Goal: Obtain resource: Obtain resource

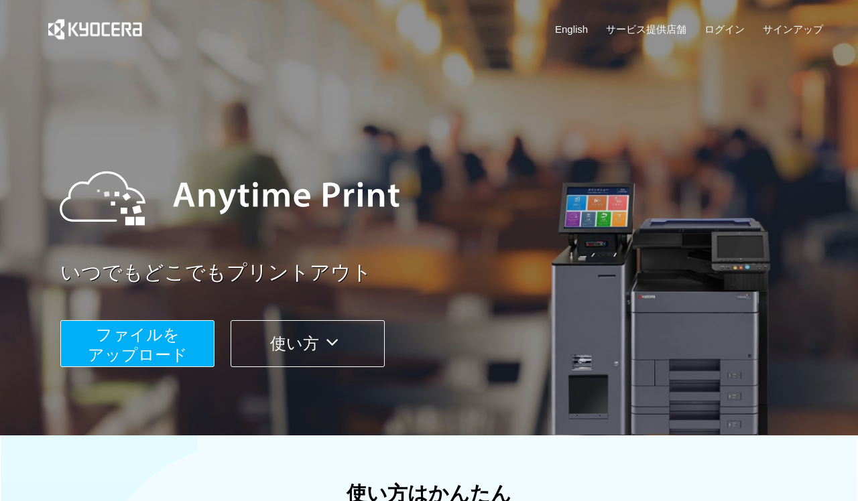
click at [152, 343] on button "ファイルを ​​アップロード" at bounding box center [137, 343] width 154 height 47
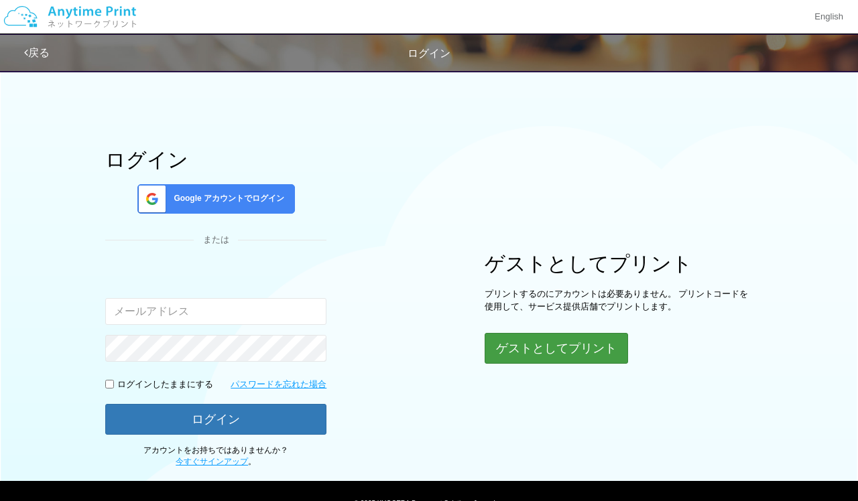
click at [394, 340] on button "ゲストとしてプリント" at bounding box center [556, 348] width 143 height 31
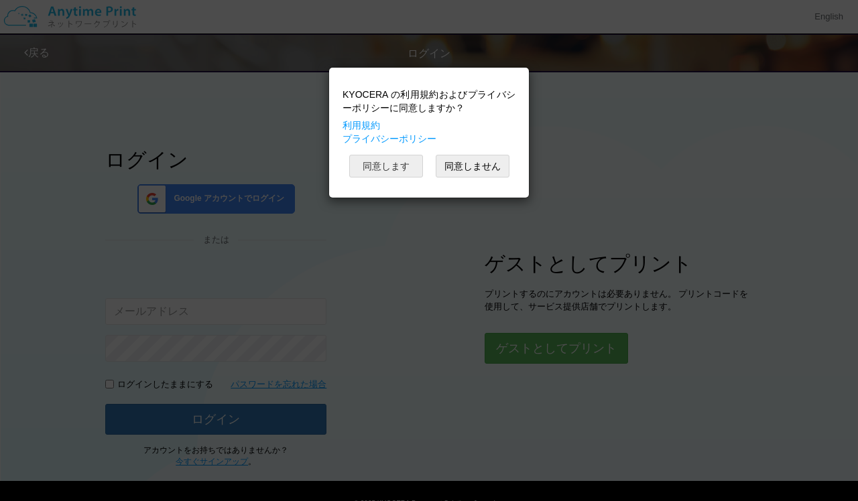
click at [394, 170] on button "同意します" at bounding box center [386, 166] width 74 height 23
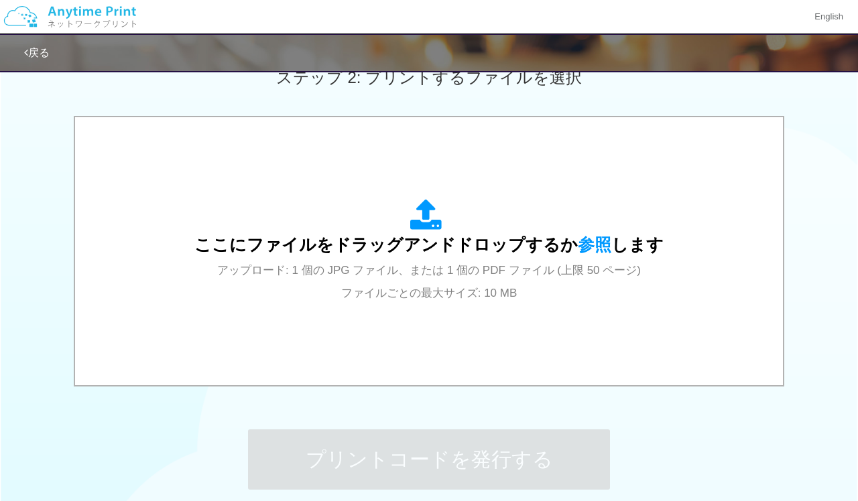
scroll to position [394, 0]
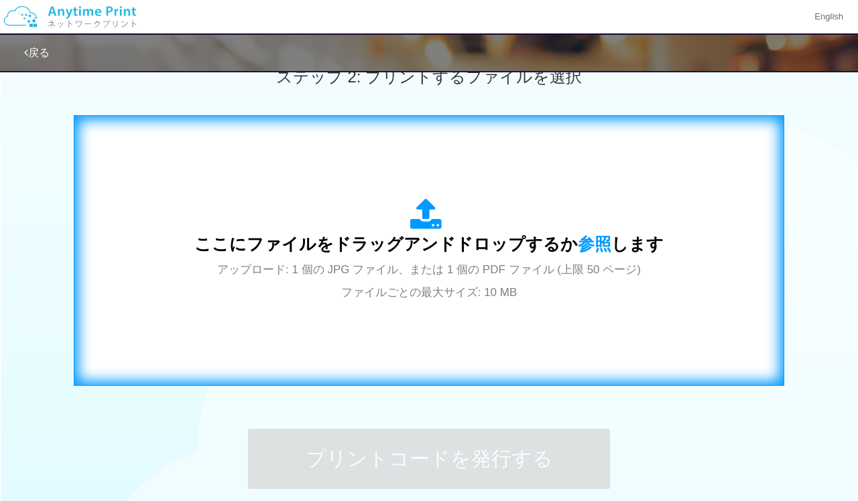
click at [394, 214] on div "ここにファイルをドラッグアンドドロップするか 参照 します アップロード: 1 個の JPG ファイル、または 1 個の PDF ファイル (上限 50 ペー…" at bounding box center [428, 250] width 469 height 105
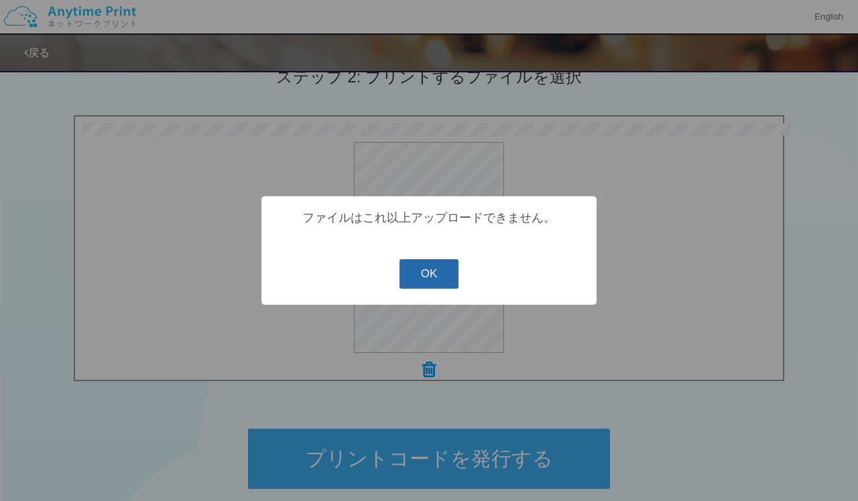
click at [394, 281] on button "OK" at bounding box center [430, 273] width 60 height 29
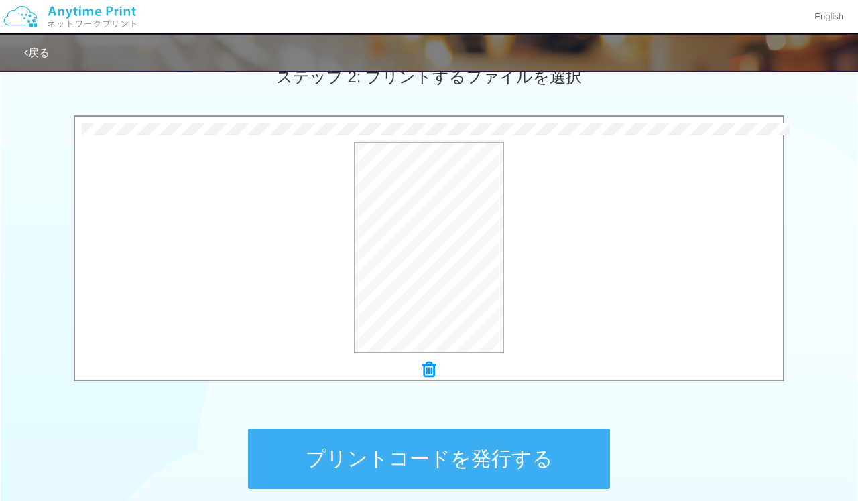
click at [394, 371] on icon at bounding box center [428, 369] width 13 height 17
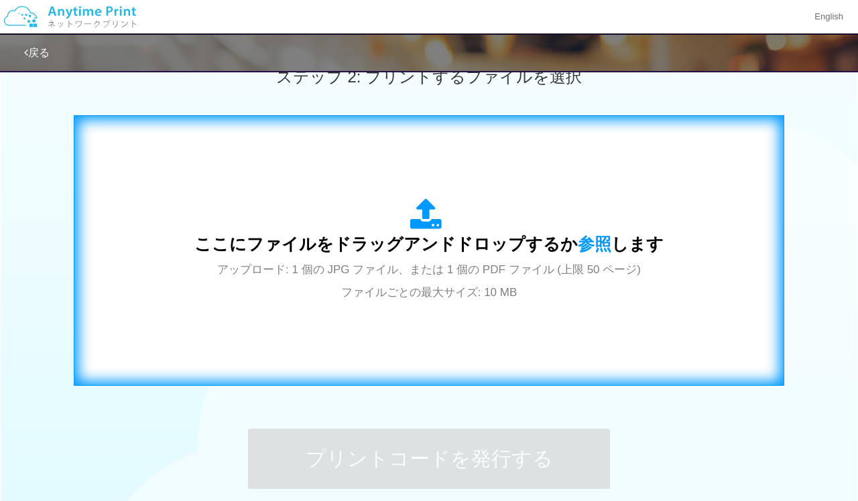
click at [394, 288] on span "アップロード: 1 個の JPG ファイル、または 1 個の PDF ファイル (上限 50 ページ) ファイルごとの最大サイズ: 10 MB" at bounding box center [429, 281] width 424 height 36
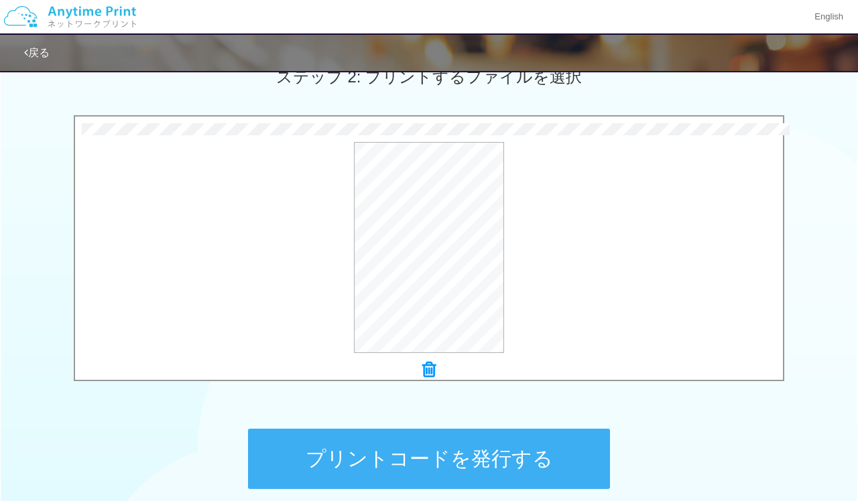
click at [394, 396] on button "プリントコードを発行する" at bounding box center [429, 459] width 362 height 60
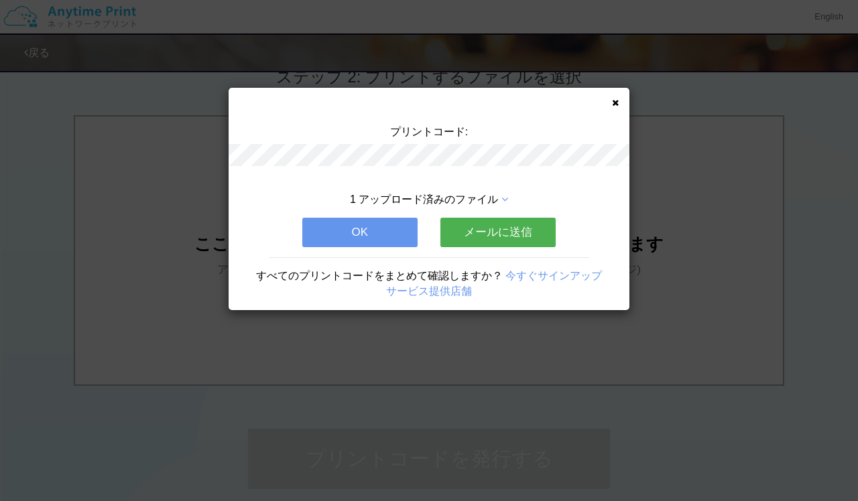
scroll to position [0, 0]
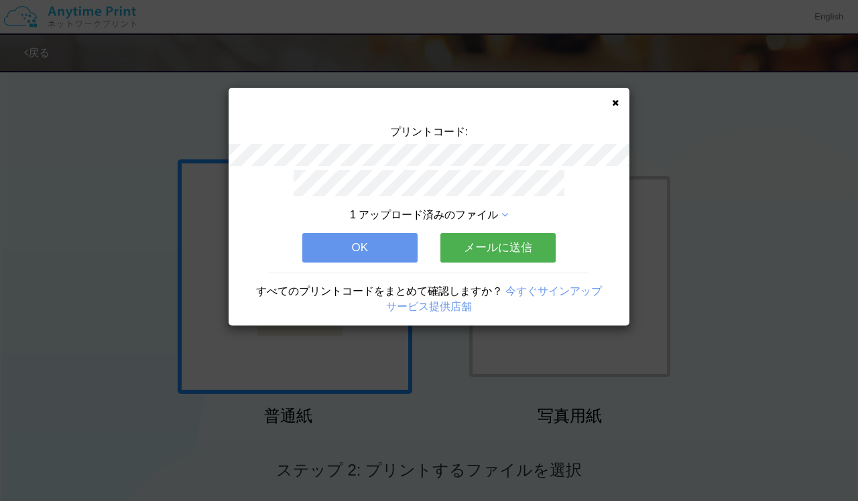
click at [394, 245] on button "メールに送信" at bounding box center [497, 247] width 115 height 29
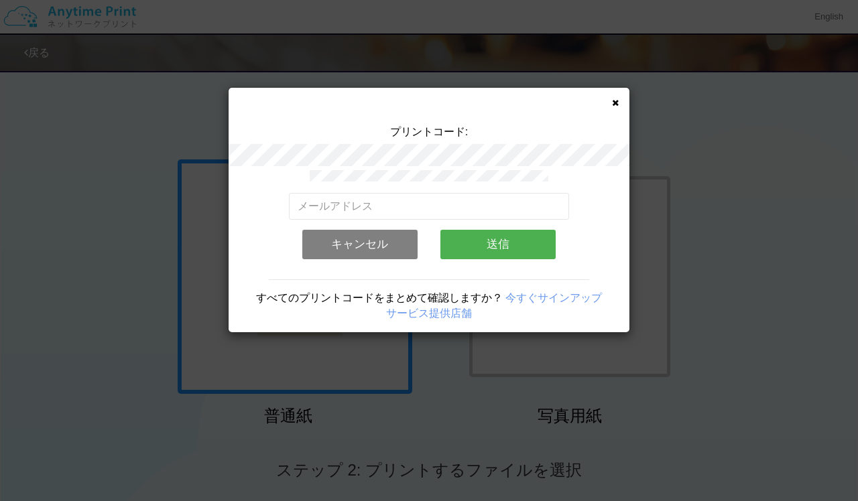
click at [394, 250] on button "キャンセル" at bounding box center [359, 244] width 115 height 29
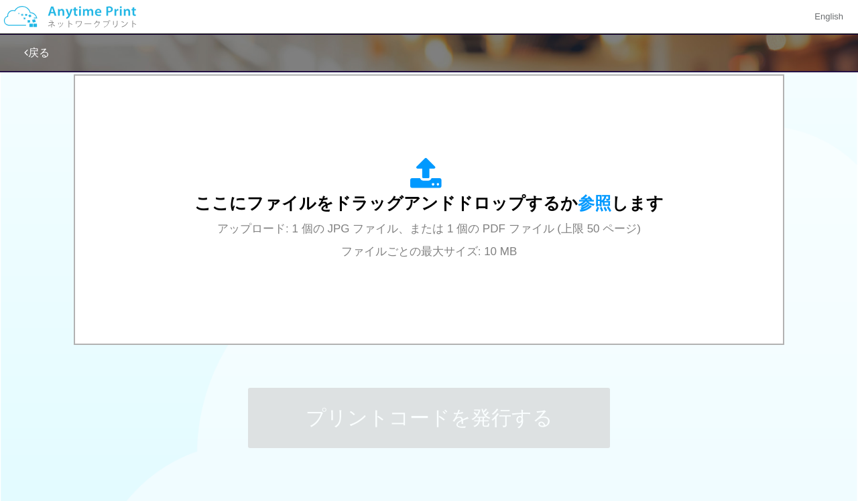
scroll to position [449, 0]
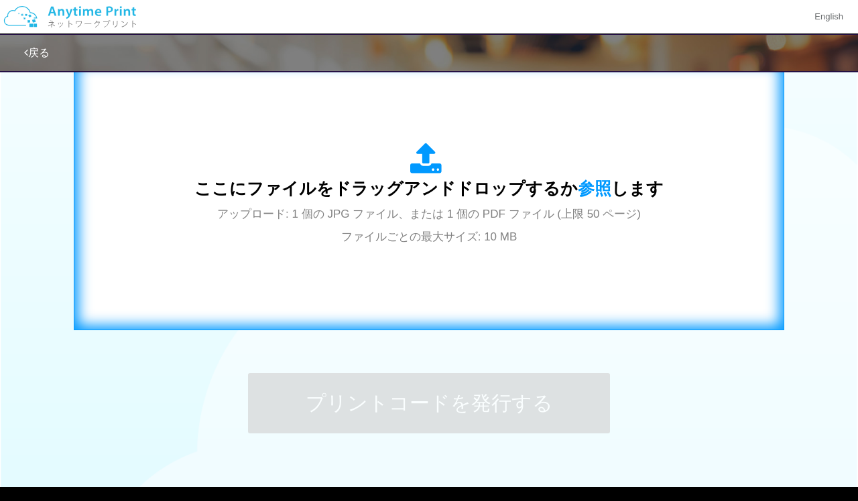
click at [394, 239] on span "アップロード: 1 個の JPG ファイル、または 1 個の PDF ファイル (上限 50 ページ) ファイルごとの最大サイズ: 10 MB" at bounding box center [429, 226] width 424 height 36
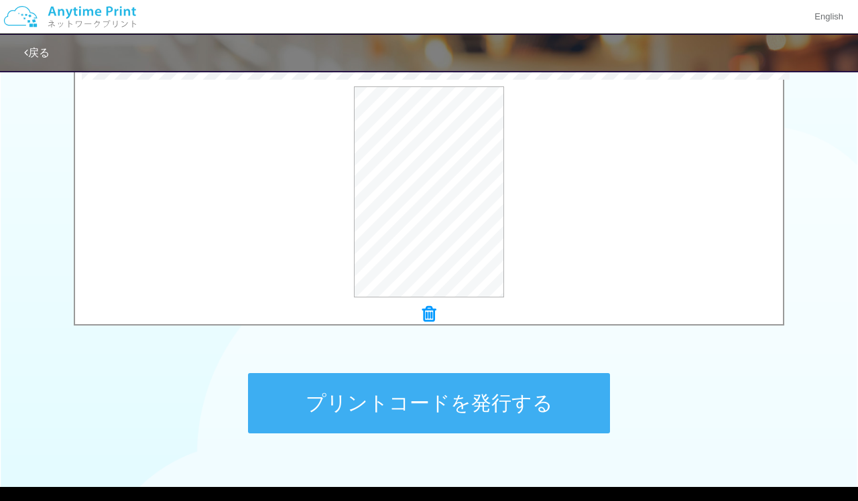
click at [394, 396] on button "プリントコードを発行する" at bounding box center [429, 403] width 362 height 60
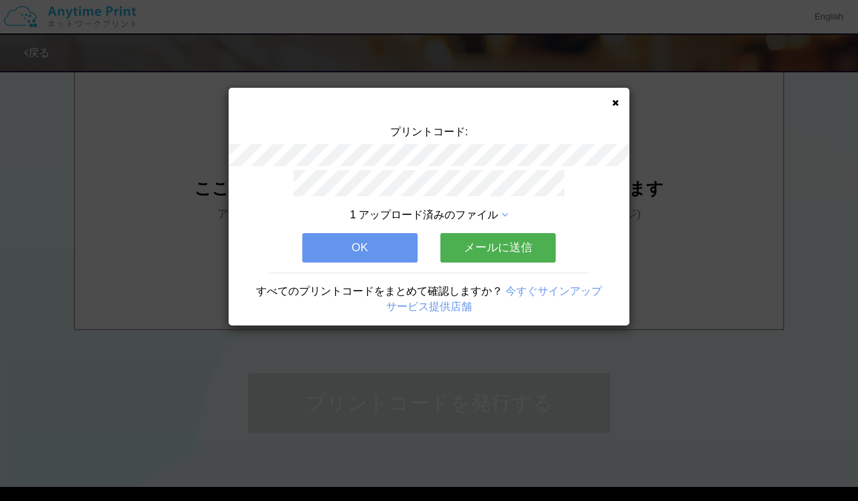
scroll to position [0, 0]
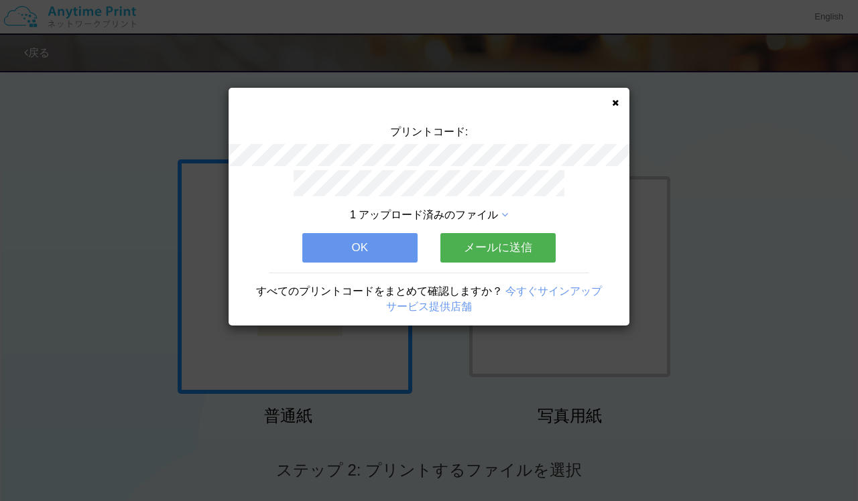
click at [394, 253] on button "メールに送信" at bounding box center [497, 247] width 115 height 29
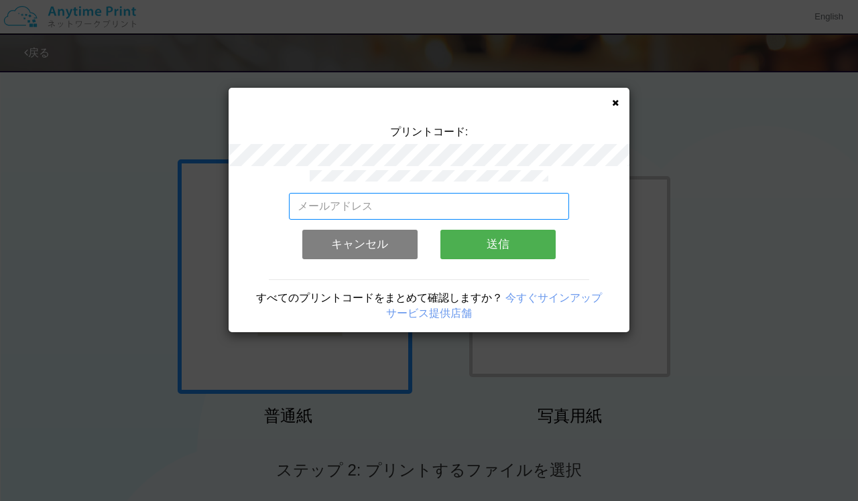
click at [394, 202] on input "email" at bounding box center [429, 206] width 281 height 27
type input "[EMAIL_ADDRESS][DOMAIN_NAME]"
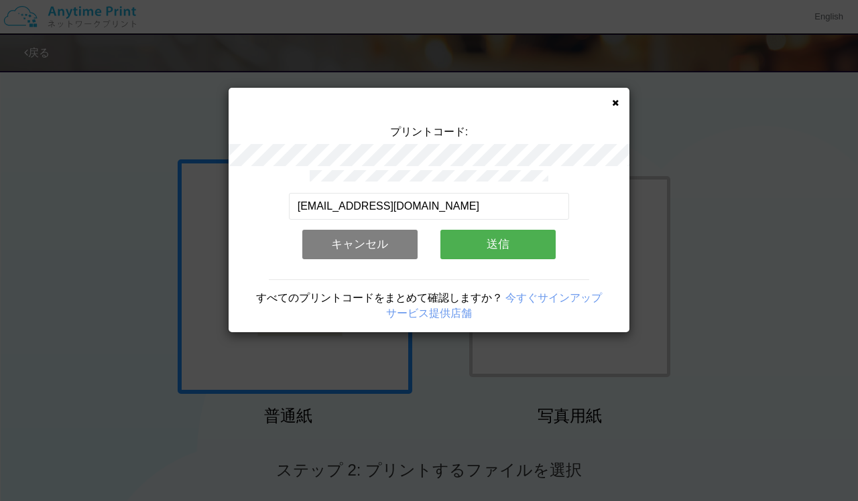
click at [394, 240] on button "送信" at bounding box center [497, 244] width 115 height 29
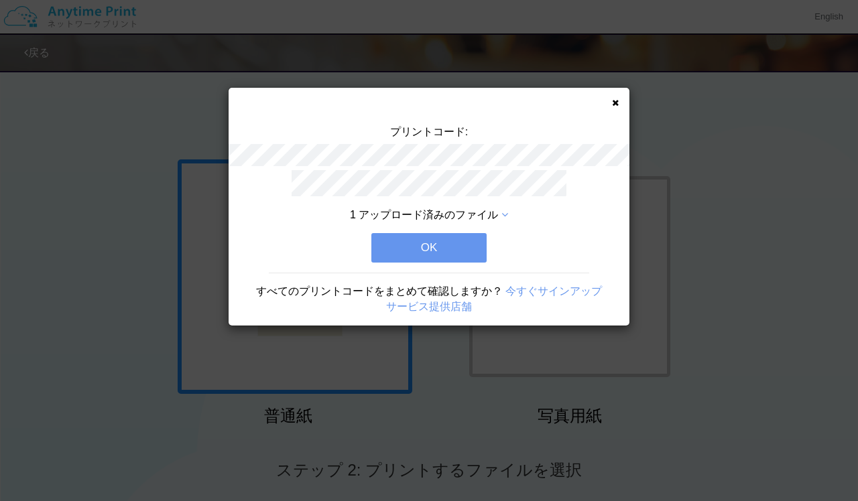
click at [394, 260] on div "1 アップロード済みのファイル OK すべてのプリントコードをまとめて確認しますか？ 今すぐサインアップ サービス提供店舗" at bounding box center [429, 248] width 401 height 156
click at [394, 245] on button "OK" at bounding box center [428, 247] width 115 height 29
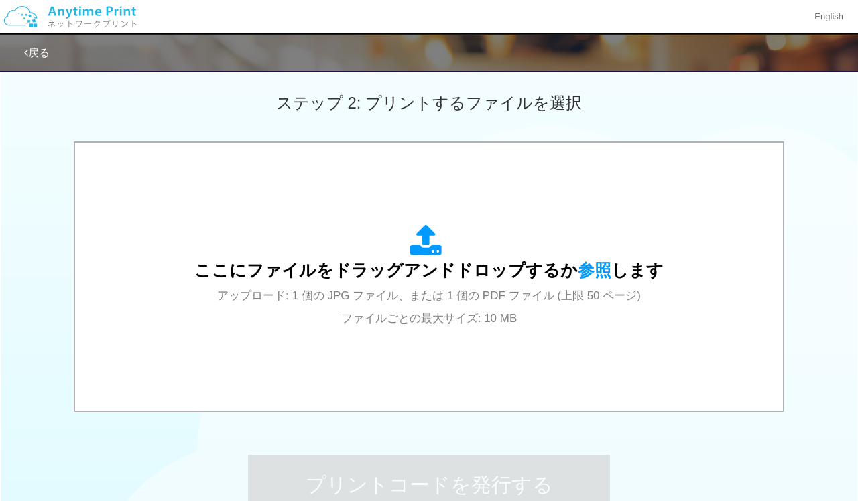
scroll to position [372, 0]
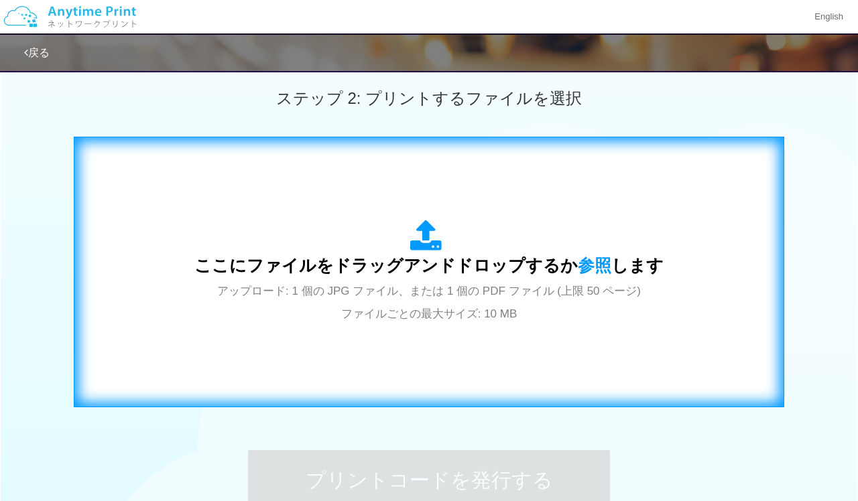
click at [320, 282] on div "ここにファイルをドラッグアンドドロップするか 参照 します アップロード: 1 個の JPG ファイル、または 1 個の PDF ファイル (上限 50 ペー…" at bounding box center [428, 272] width 469 height 105
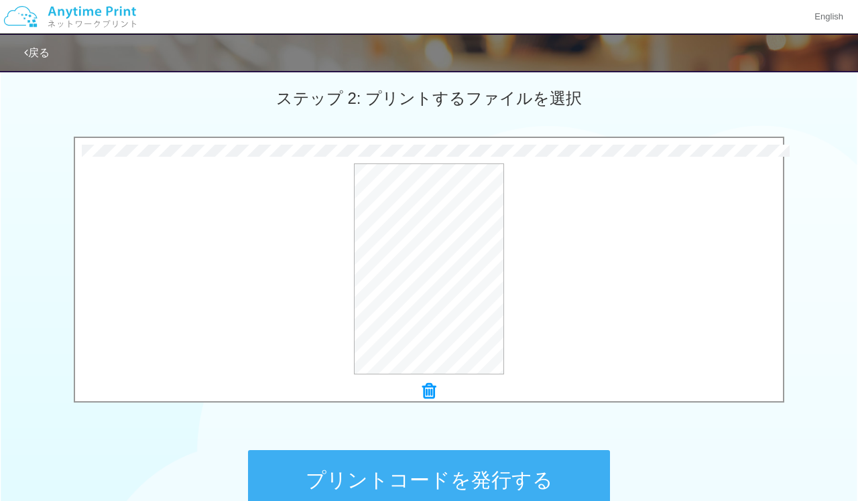
click at [394, 396] on button "プリントコードを発行する" at bounding box center [429, 481] width 362 height 60
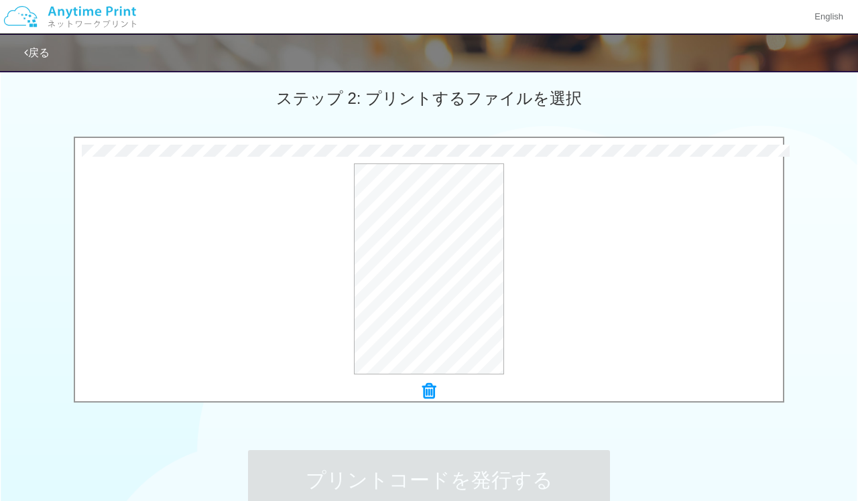
scroll to position [0, 0]
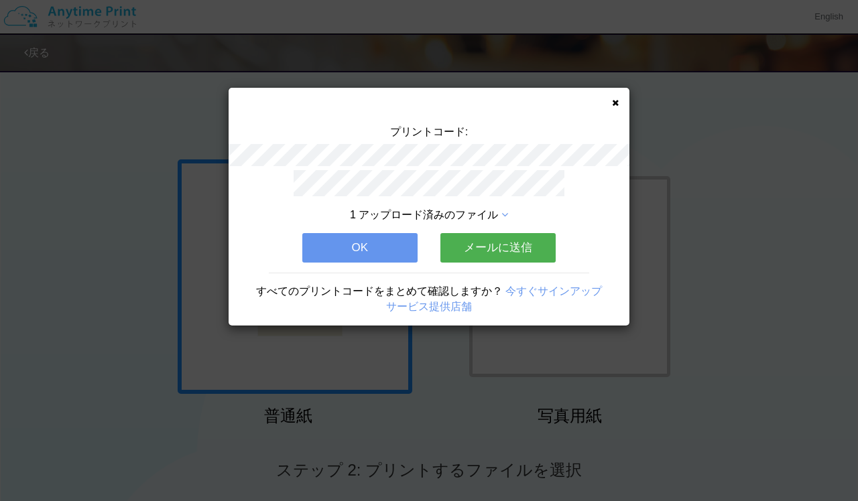
click at [394, 242] on button "メールに送信" at bounding box center [497, 247] width 115 height 29
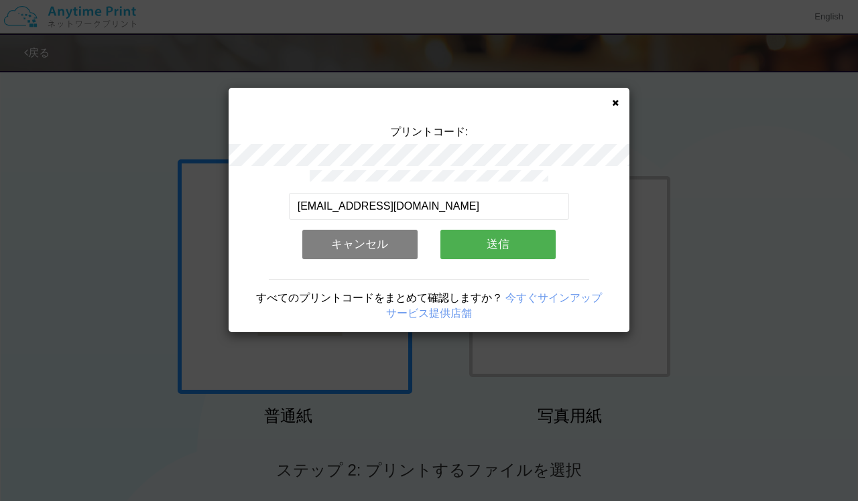
click at [394, 242] on button "送信" at bounding box center [497, 244] width 115 height 29
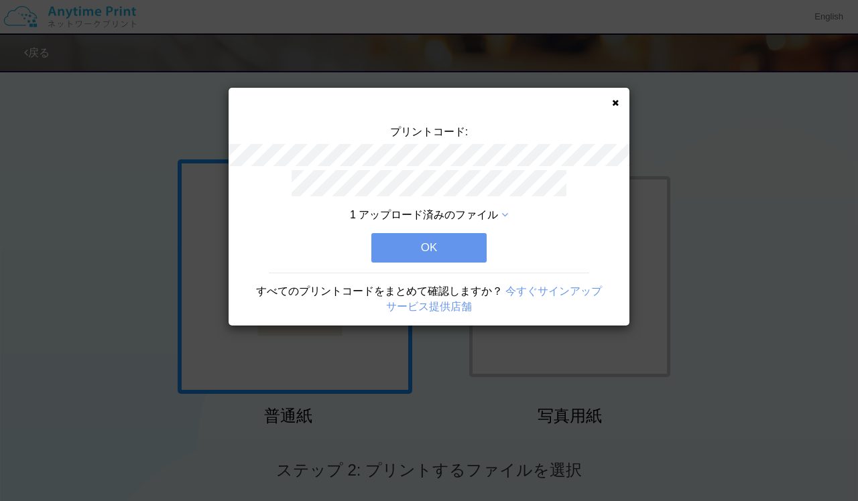
click at [394, 243] on button "OK" at bounding box center [428, 247] width 115 height 29
